Goal: Task Accomplishment & Management: Manage account settings

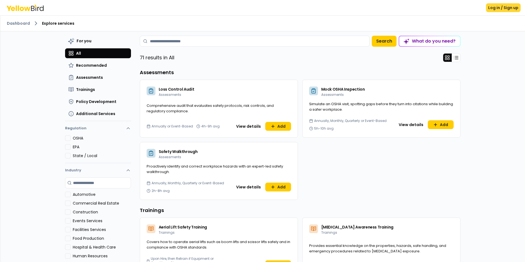
click at [499, 8] on button "Log in / Sign up" at bounding box center [503, 7] width 35 height 9
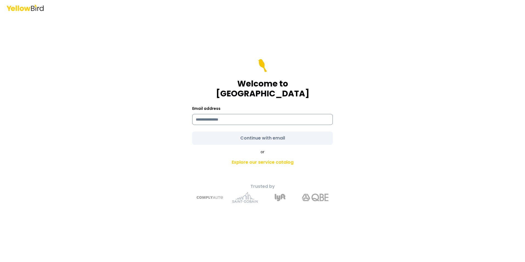
click at [224, 114] on input at bounding box center [262, 119] width 140 height 11
type input "**********"
click at [253, 133] on form "**********" at bounding box center [262, 102] width 140 height 86
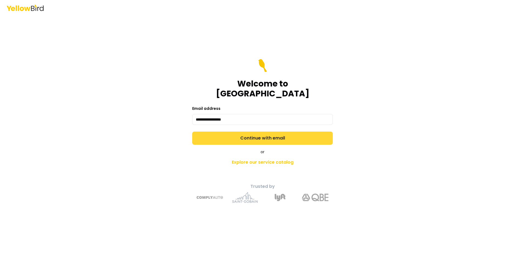
click at [262, 133] on button "Continue with email" at bounding box center [262, 137] width 140 height 13
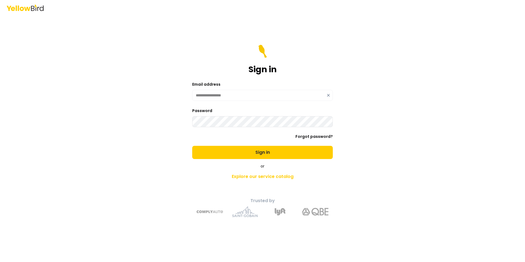
click at [192, 146] on button "Sign in" at bounding box center [262, 152] width 140 height 13
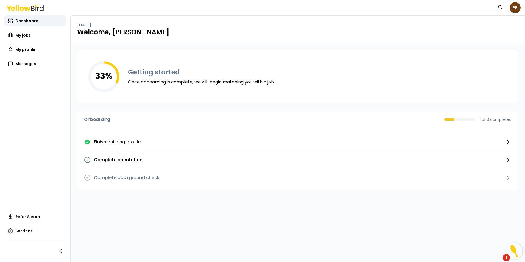
click at [182, 144] on link "Finish building profile" at bounding box center [297, 142] width 427 height 18
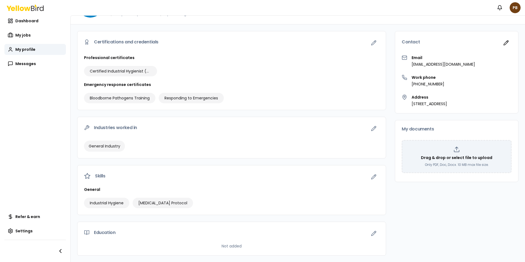
scroll to position [31, 0]
click at [368, 176] on button "button" at bounding box center [373, 176] width 11 height 11
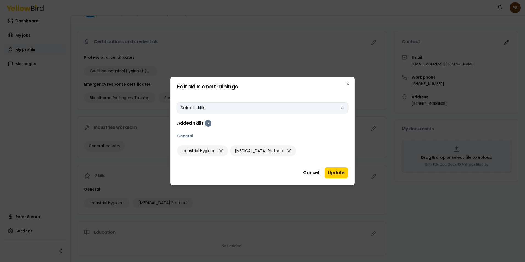
click at [232, 106] on button "Select skills" at bounding box center [262, 107] width 171 height 11
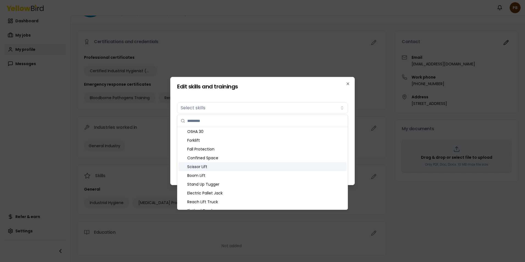
scroll to position [144, 0]
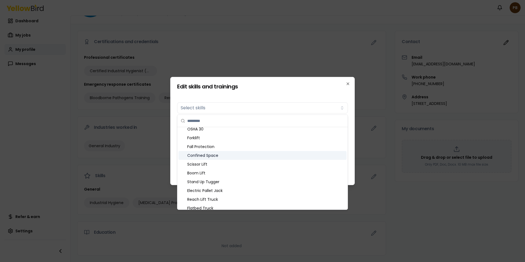
click at [219, 154] on div "Confined Space" at bounding box center [262, 155] width 168 height 9
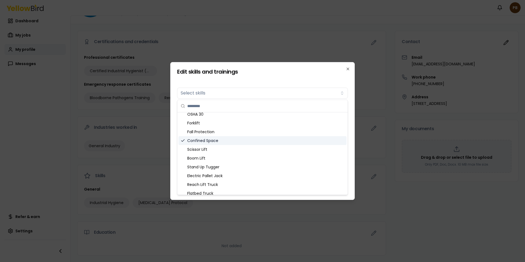
click at [249, 138] on div "Confined Space" at bounding box center [262, 140] width 168 height 9
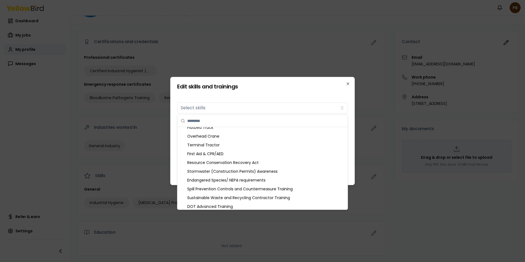
scroll to position [227, 0]
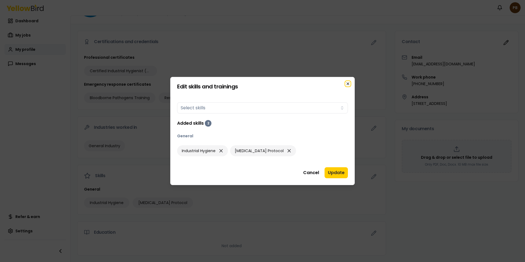
click at [348, 83] on icon "button" at bounding box center [347, 83] width 4 height 4
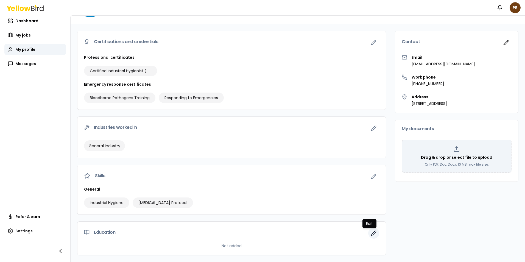
click at [371, 232] on icon "button" at bounding box center [373, 232] width 5 height 5
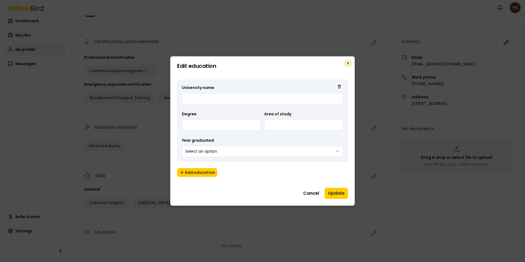
click at [346, 64] on icon "button" at bounding box center [347, 63] width 4 height 4
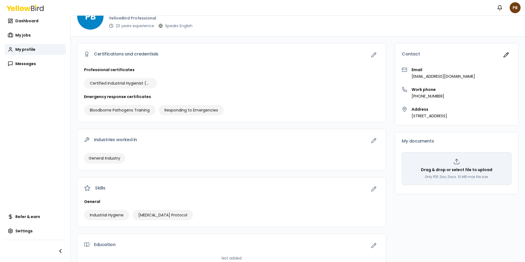
scroll to position [0, 0]
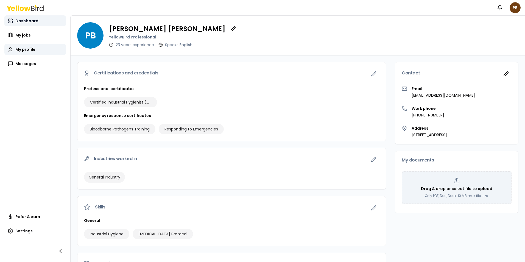
click at [21, 20] on span "Dashboard" at bounding box center [26, 20] width 23 height 5
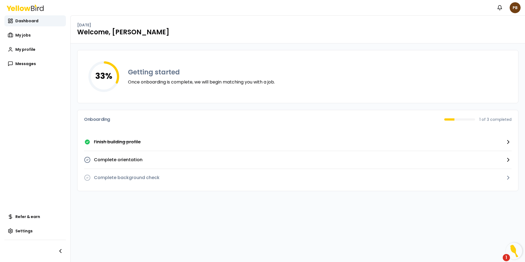
click at [480, 119] on p "1 of 3 completed" at bounding box center [495, 119] width 32 height 5
click at [507, 140] on icon at bounding box center [508, 142] width 7 height 7
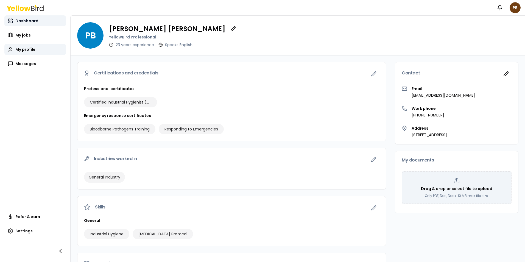
click at [31, 21] on span "Dashboard" at bounding box center [26, 20] width 23 height 5
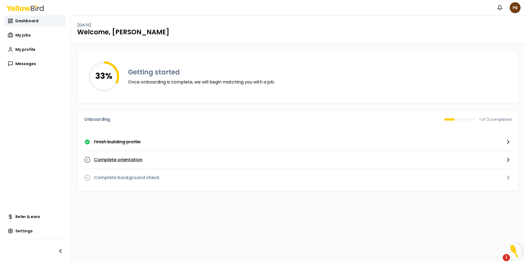
click at [509, 158] on icon "button" at bounding box center [508, 159] width 7 height 7
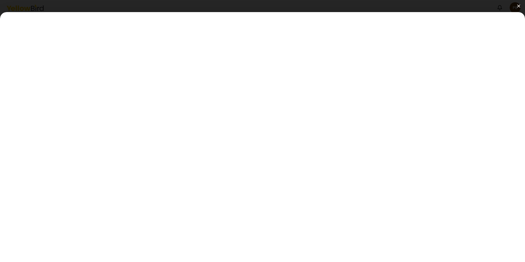
click at [517, 5] on img at bounding box center [518, 5] width 3 height 3
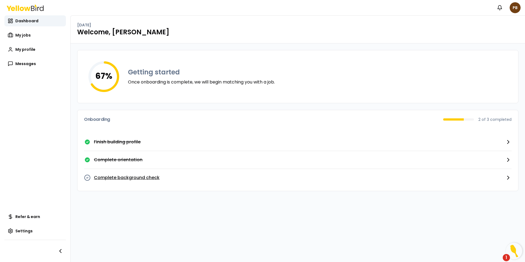
click at [508, 177] on icon "button" at bounding box center [508, 177] width 2 height 3
click at [507, 176] on icon "button" at bounding box center [508, 177] width 2 height 3
